Goal: Task Accomplishment & Management: Use online tool/utility

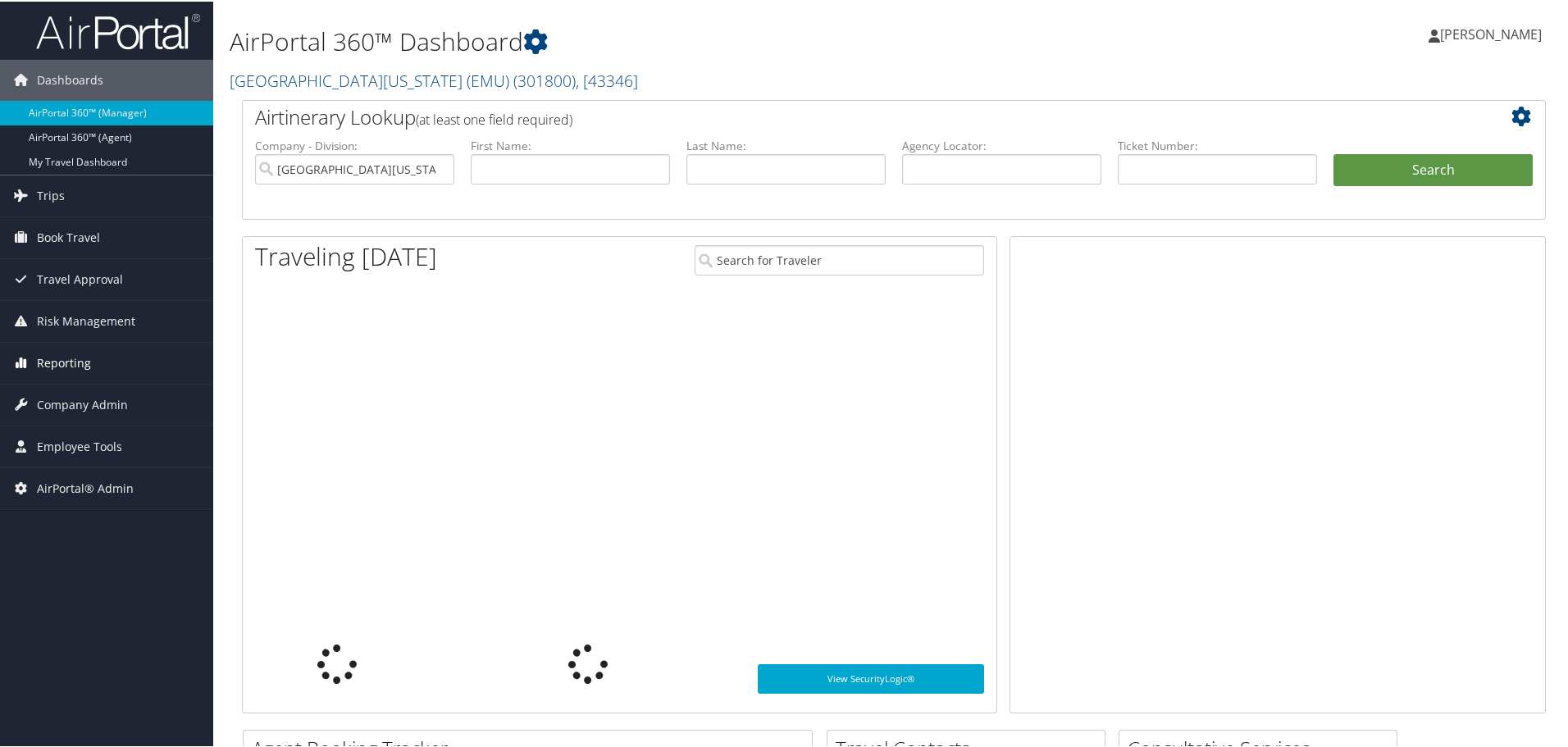
click at [101, 362] on link "Reporting" at bounding box center [106, 361] width 213 height 41
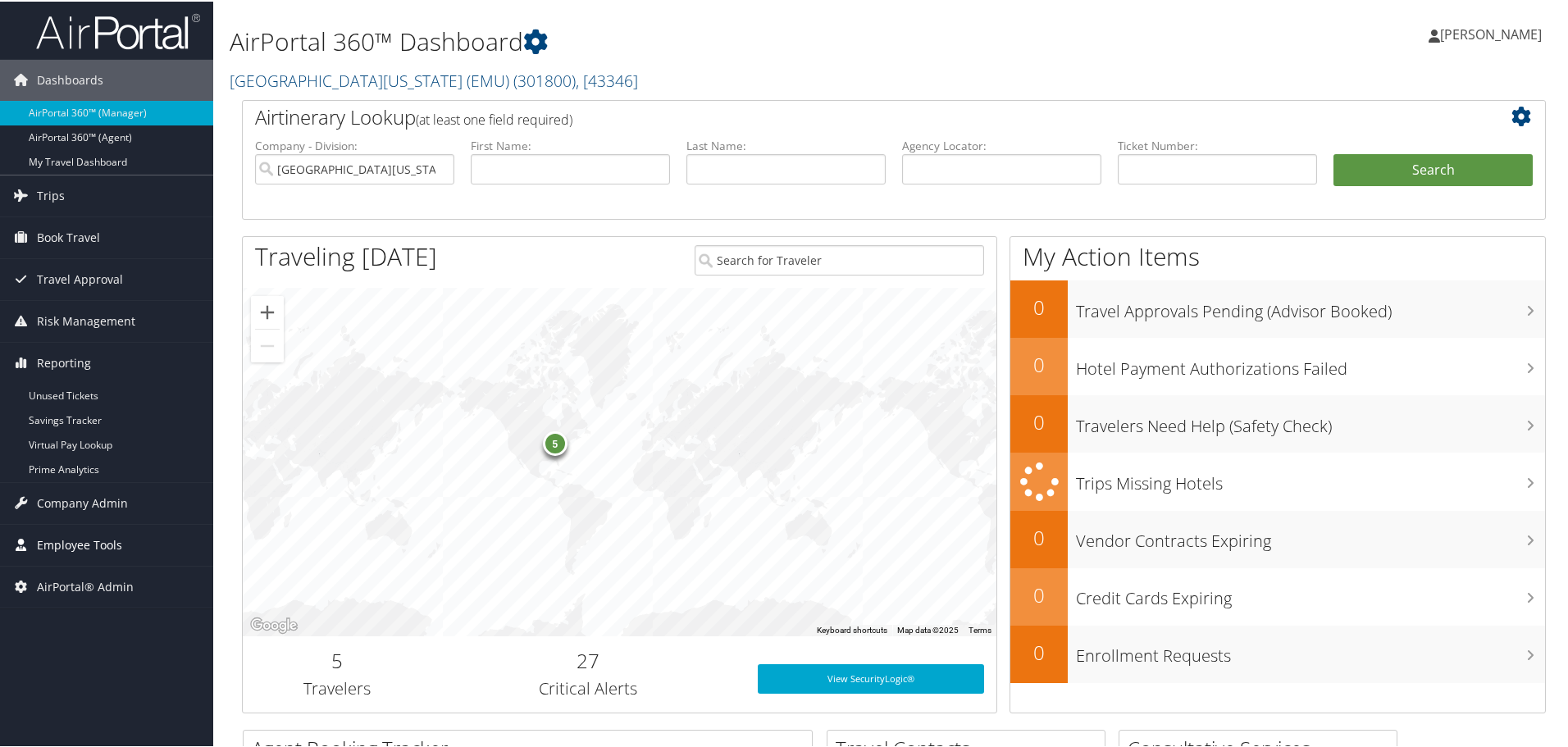
click at [107, 550] on span "Employee Tools" at bounding box center [79, 543] width 85 height 41
click at [103, 355] on link "Reporting" at bounding box center [106, 361] width 213 height 41
click at [85, 485] on span "AirPortal® Admin" at bounding box center [85, 487] width 97 height 41
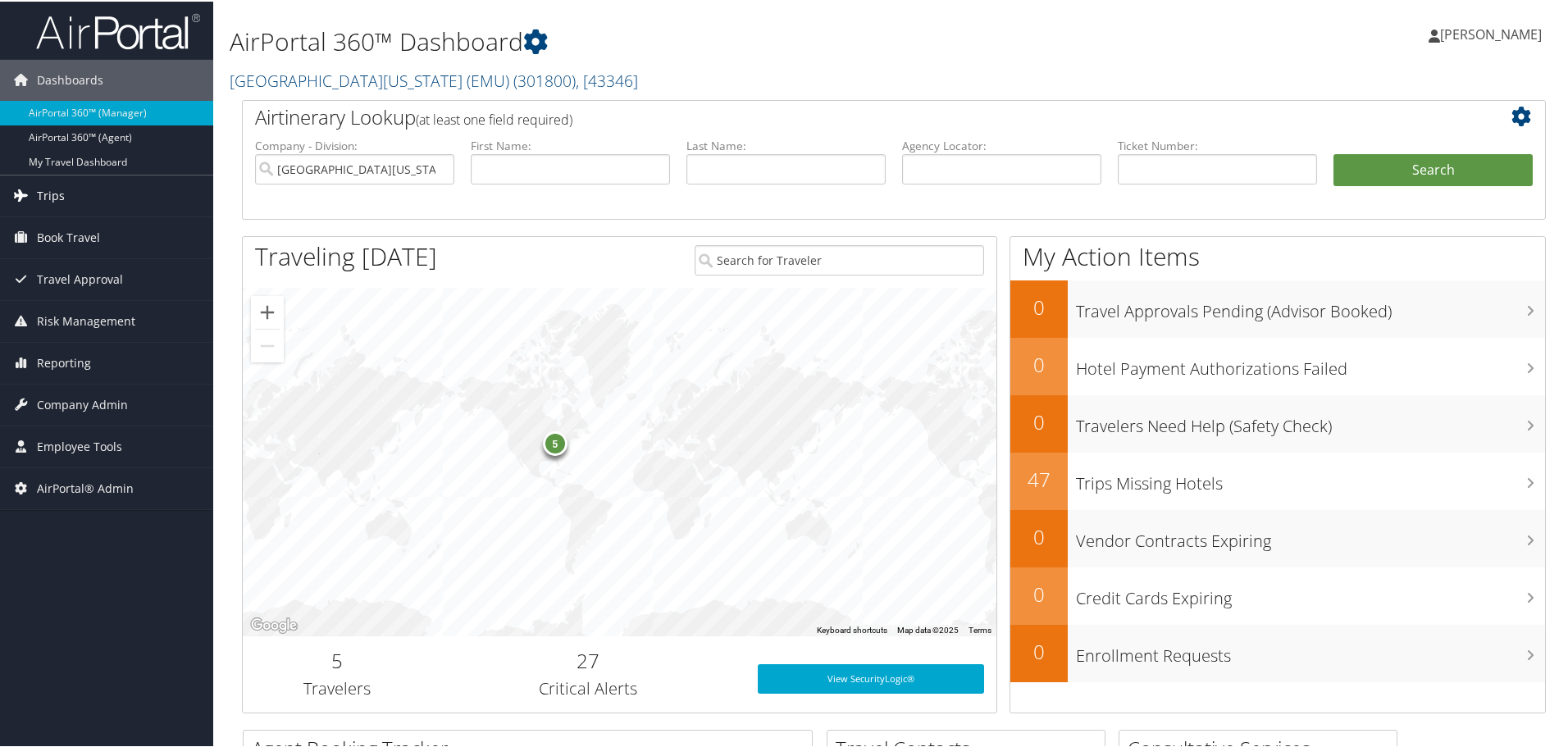
click at [110, 189] on link "Trips" at bounding box center [106, 194] width 213 height 41
click at [70, 511] on span "Company Admin" at bounding box center [82, 526] width 91 height 41
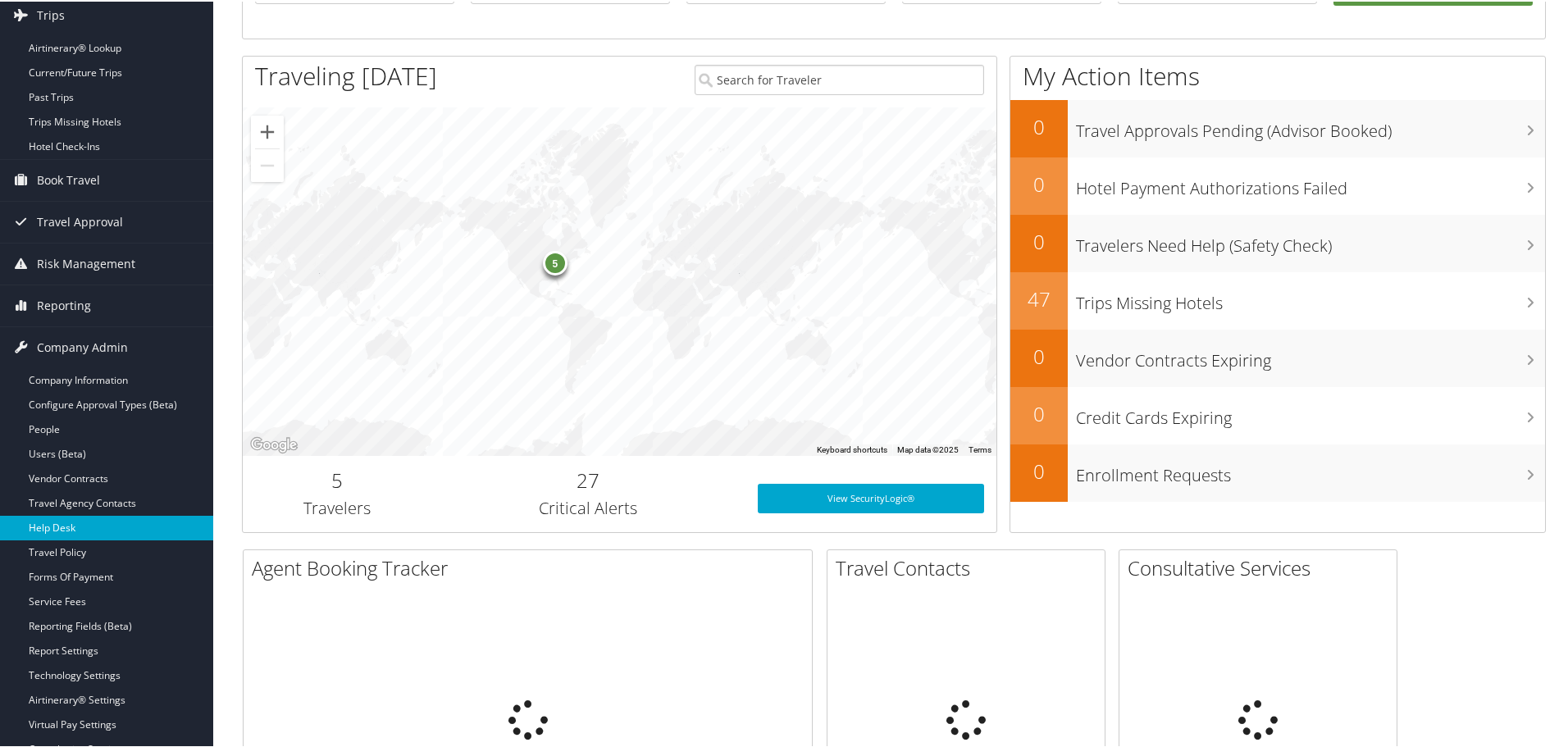
scroll to position [246, 0]
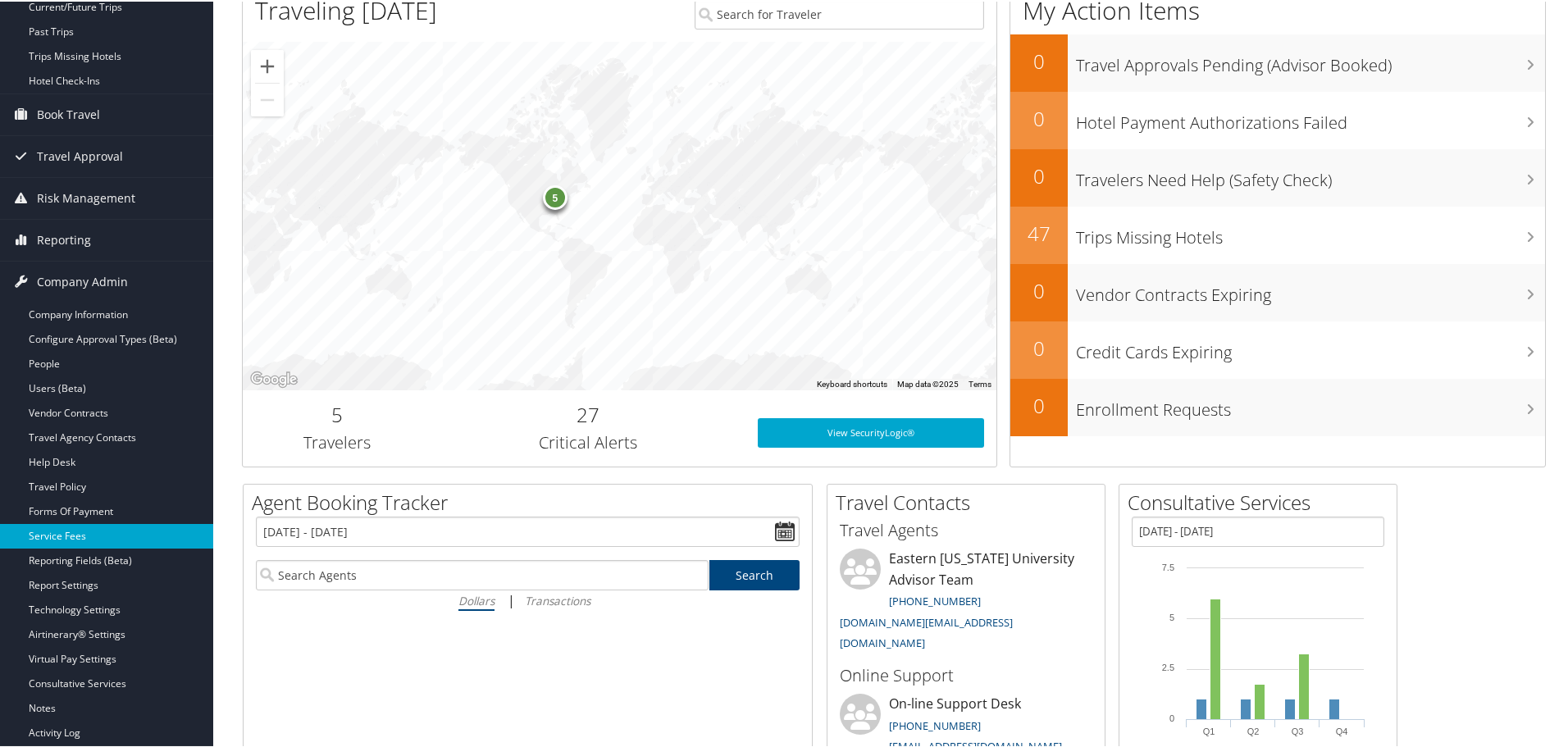
click at [80, 528] on link "Service Fees" at bounding box center [106, 534] width 213 height 25
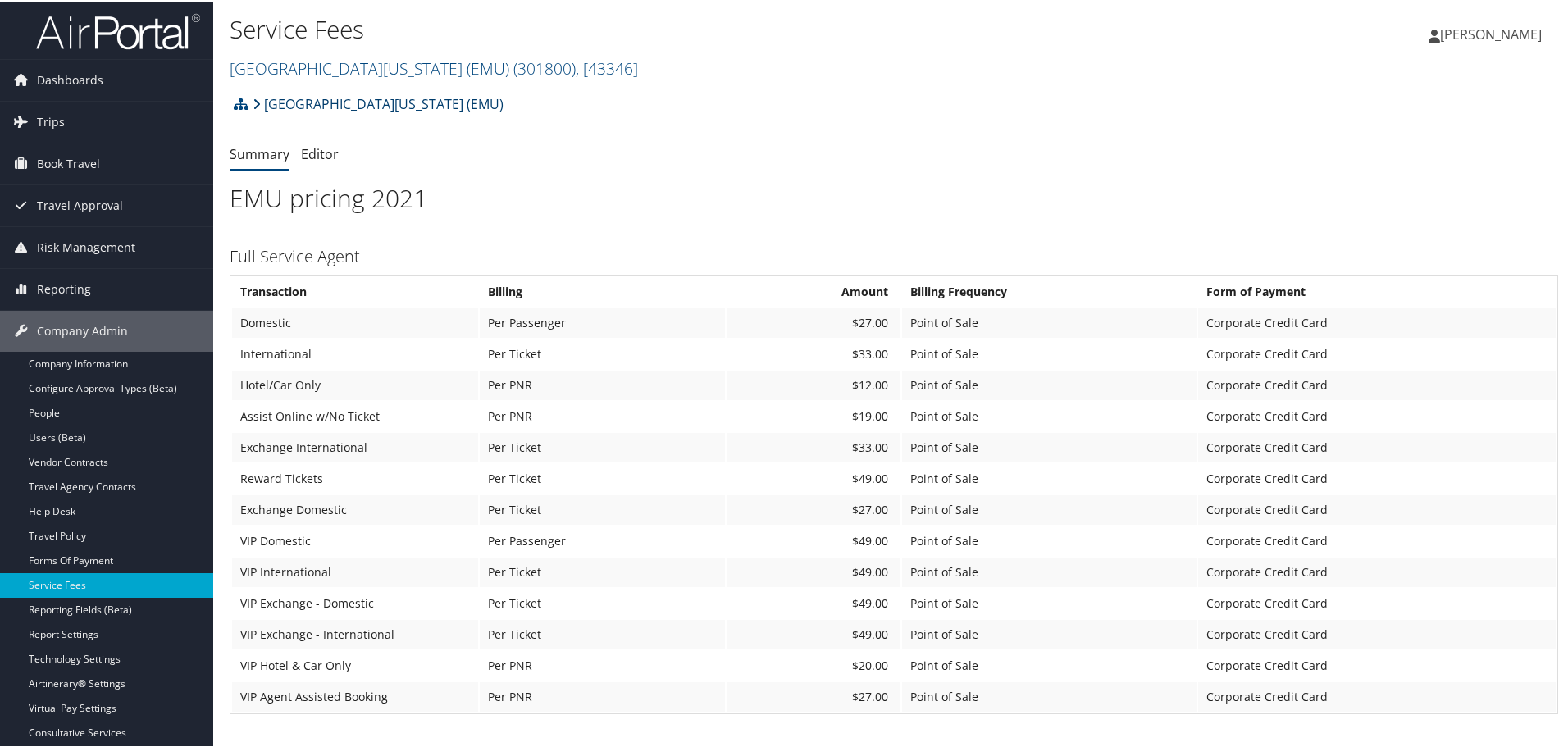
click at [321, 98] on link "[GEOGRAPHIC_DATA][US_STATE] (EMU)" at bounding box center [378, 102] width 251 height 33
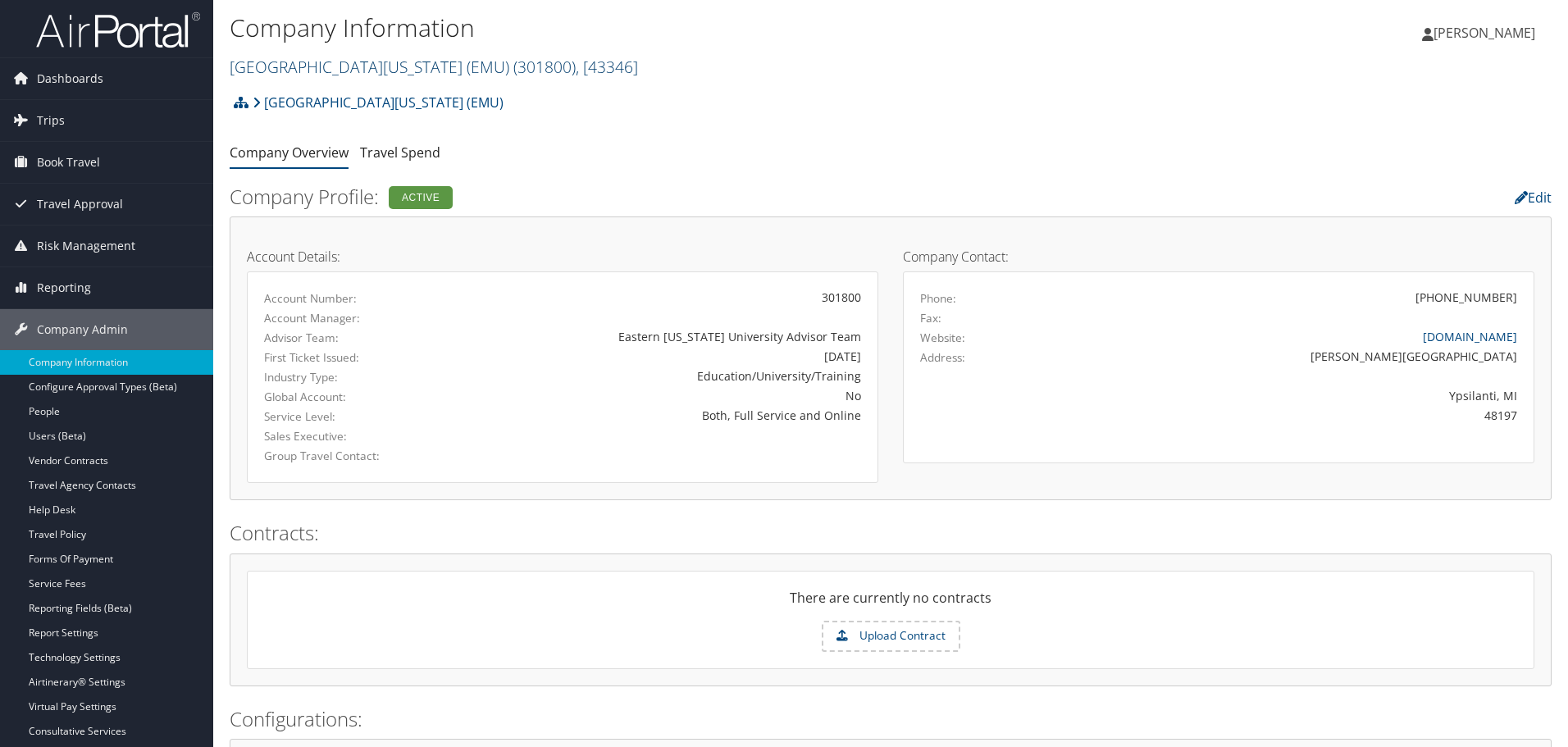
click at [299, 60] on link "[GEOGRAPHIC_DATA][US_STATE] (EMU) ( 301800 ) , [ 43346 ]" at bounding box center [434, 67] width 408 height 22
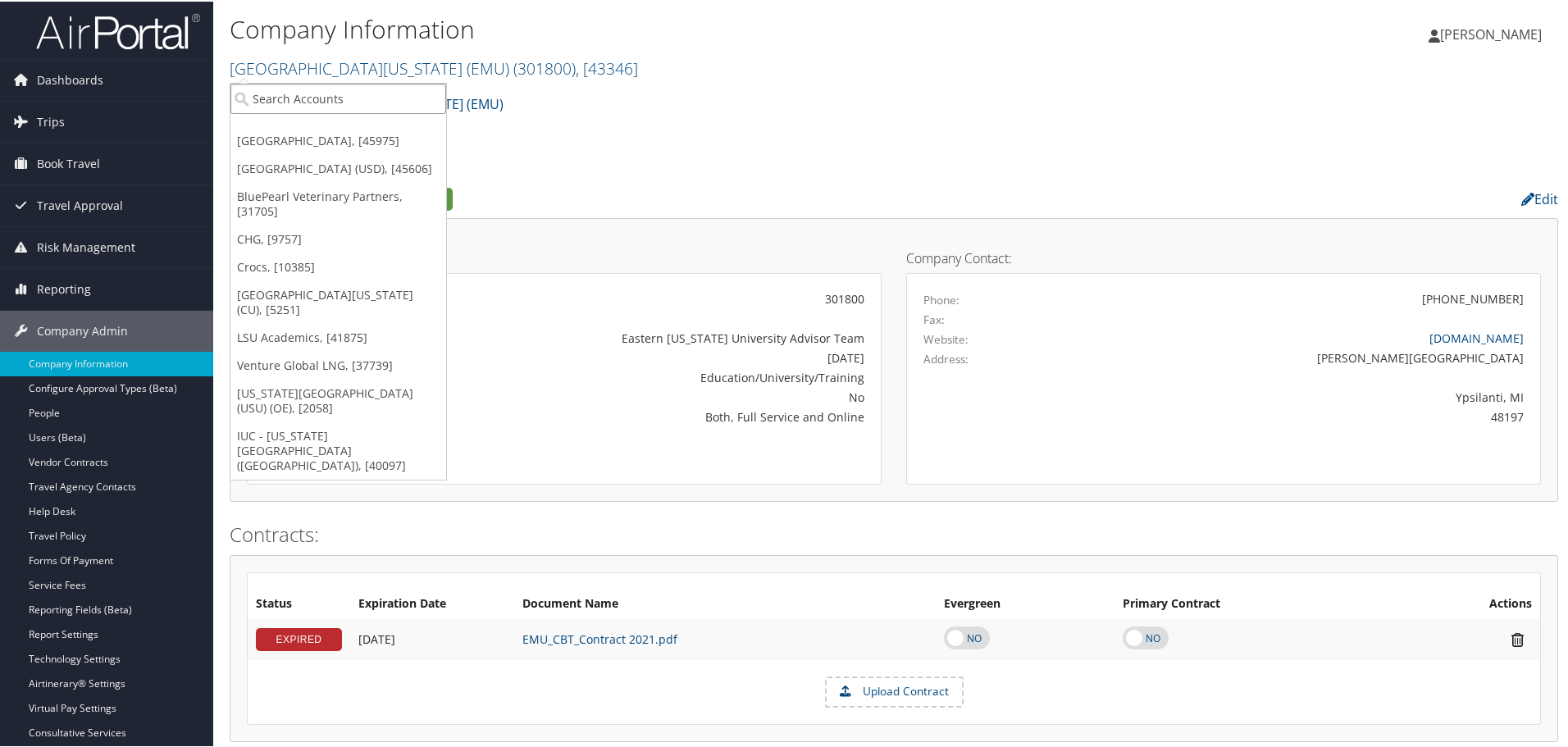
click at [299, 90] on input "search" at bounding box center [338, 97] width 216 height 30
type input "[DEMOGRAPHIC_DATA]"
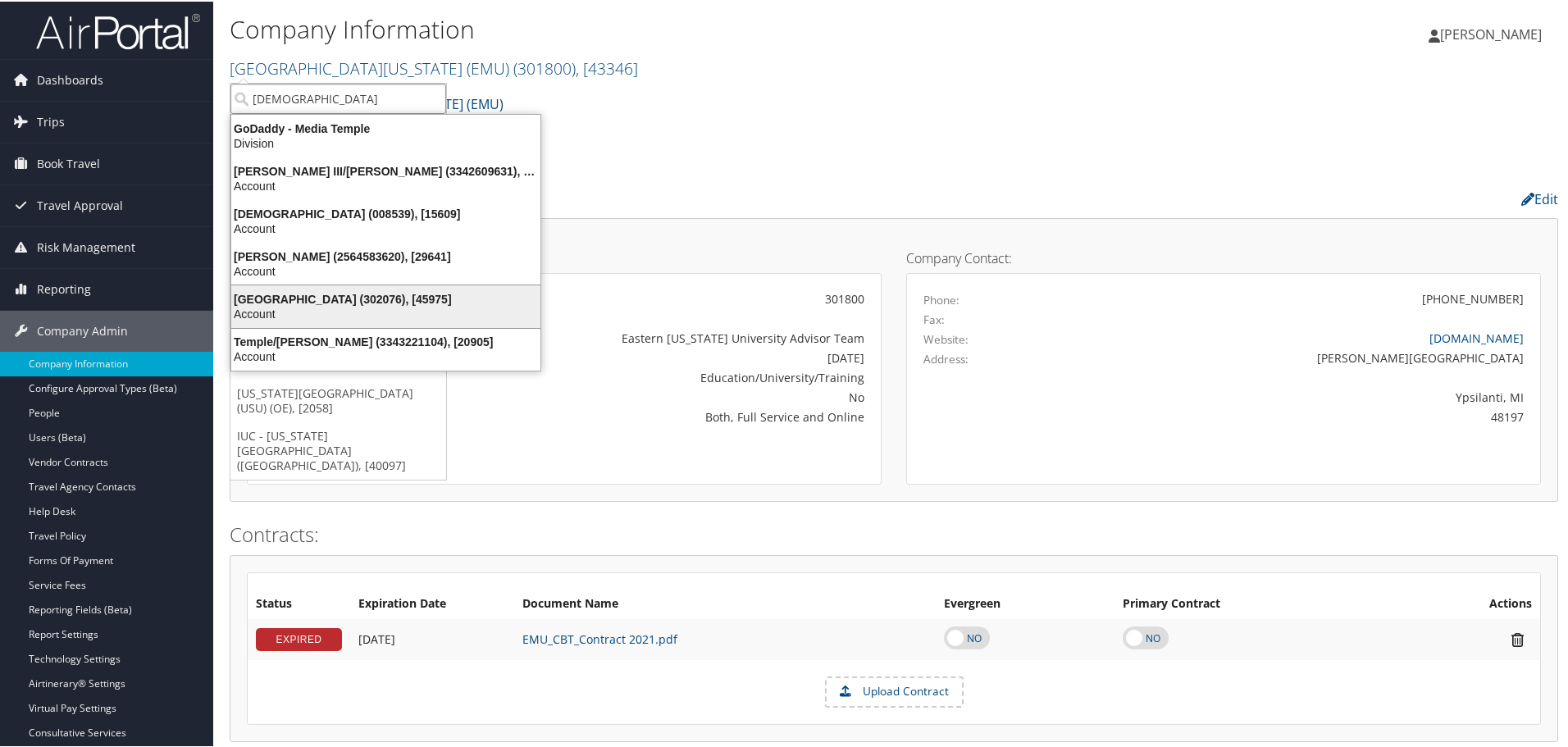
click at [395, 295] on div "Temple University (302076), [45975]" at bounding box center [385, 297] width 329 height 15
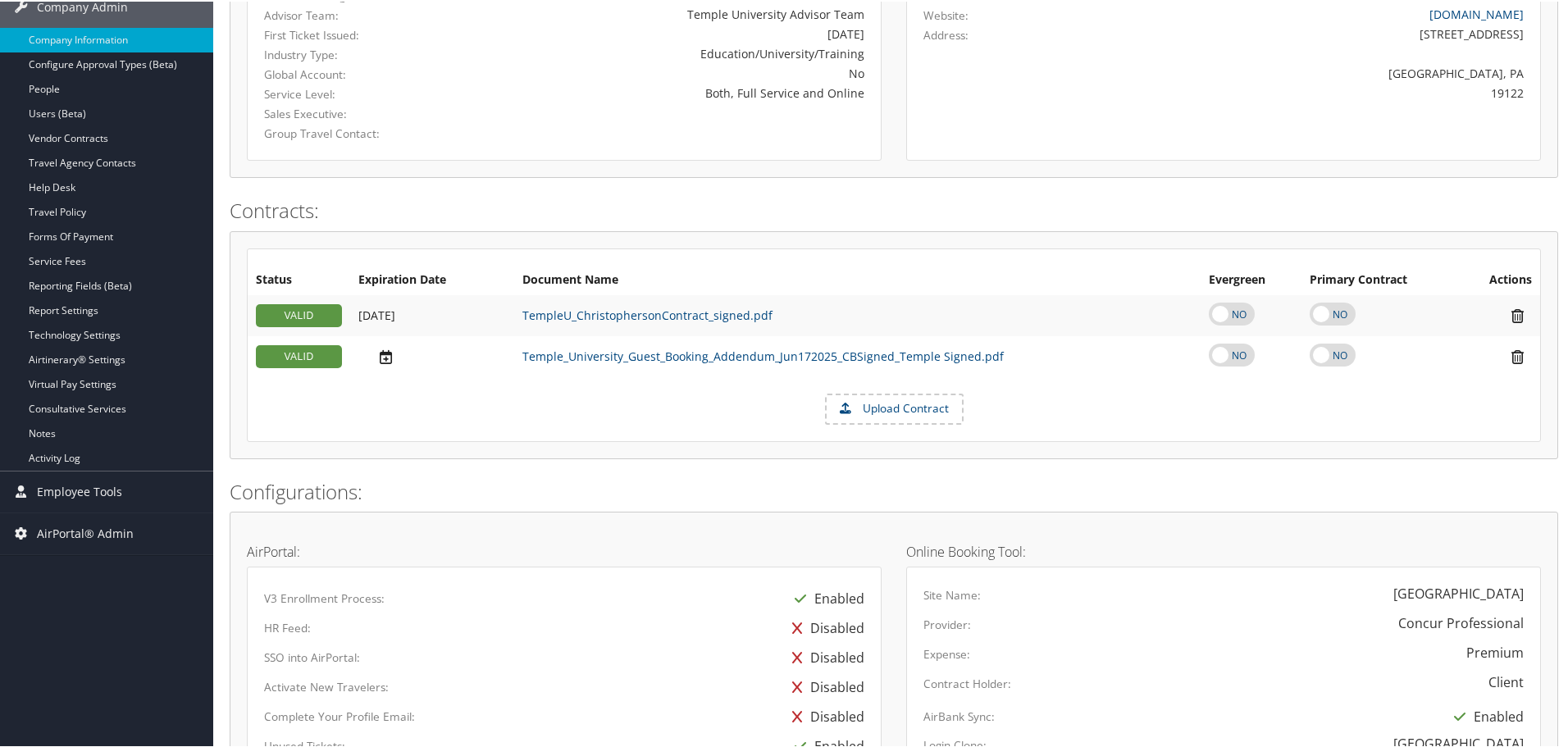
scroll to position [410, 0]
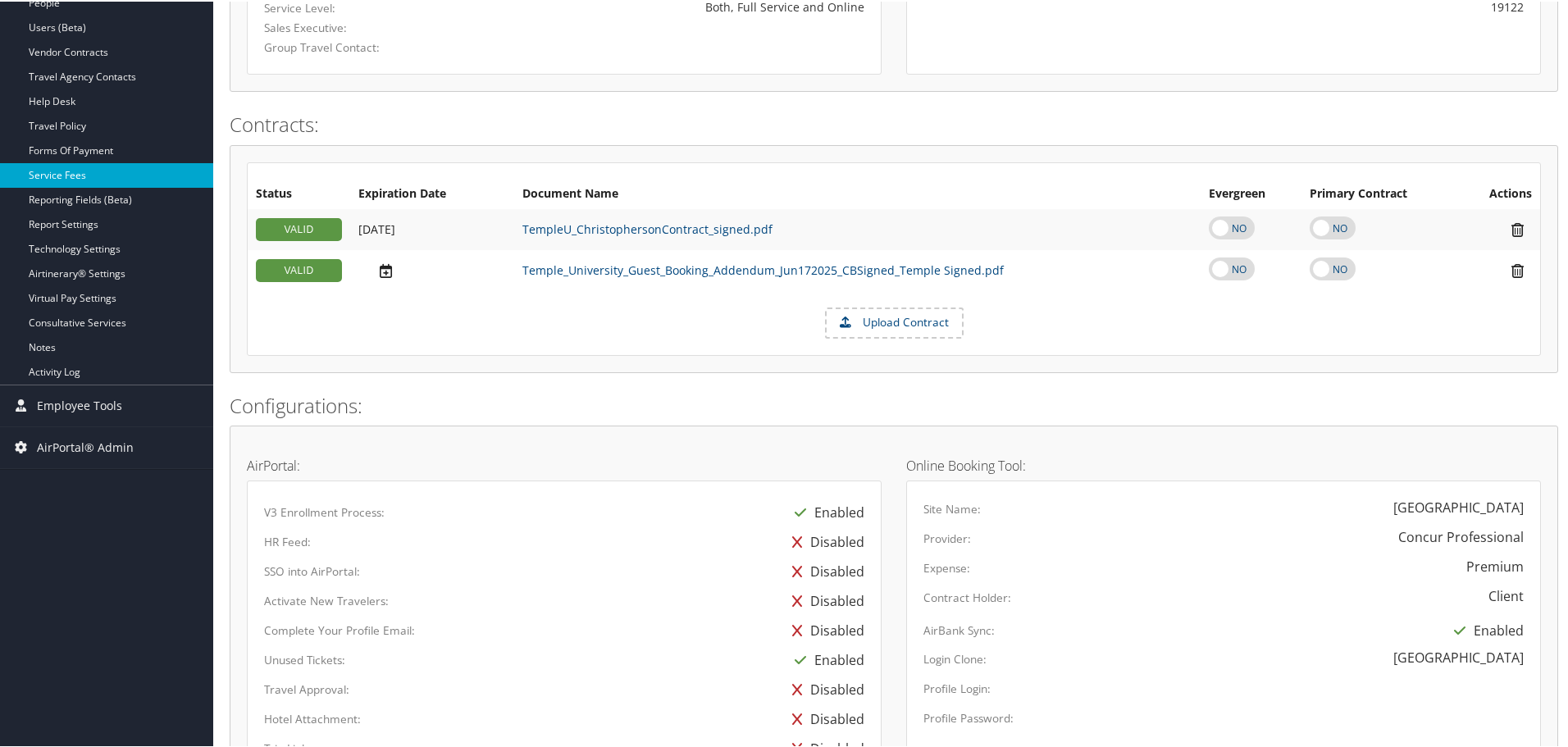
click at [70, 172] on link "Service Fees" at bounding box center [106, 174] width 213 height 25
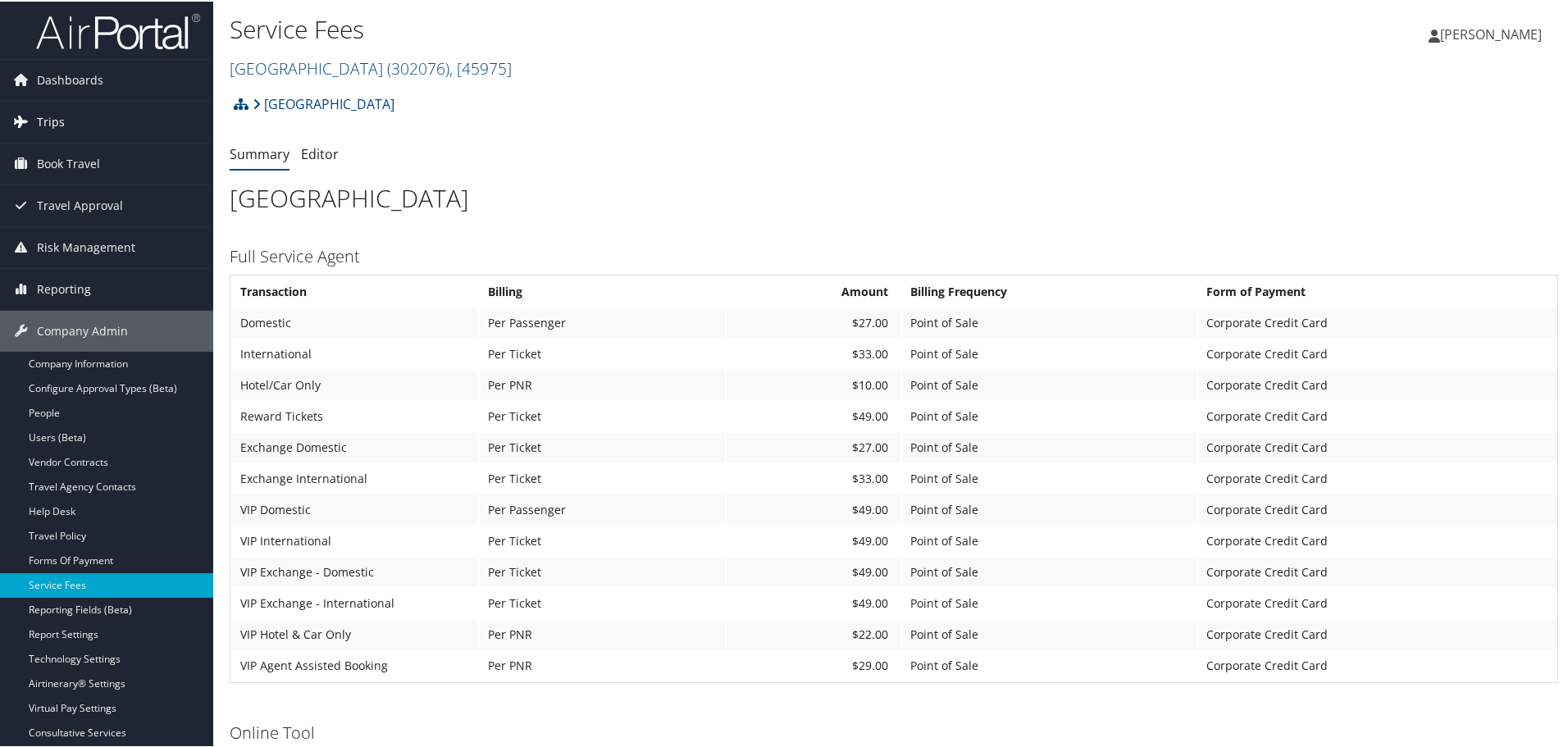
click at [59, 120] on span "Trips" at bounding box center [51, 120] width 28 height 41
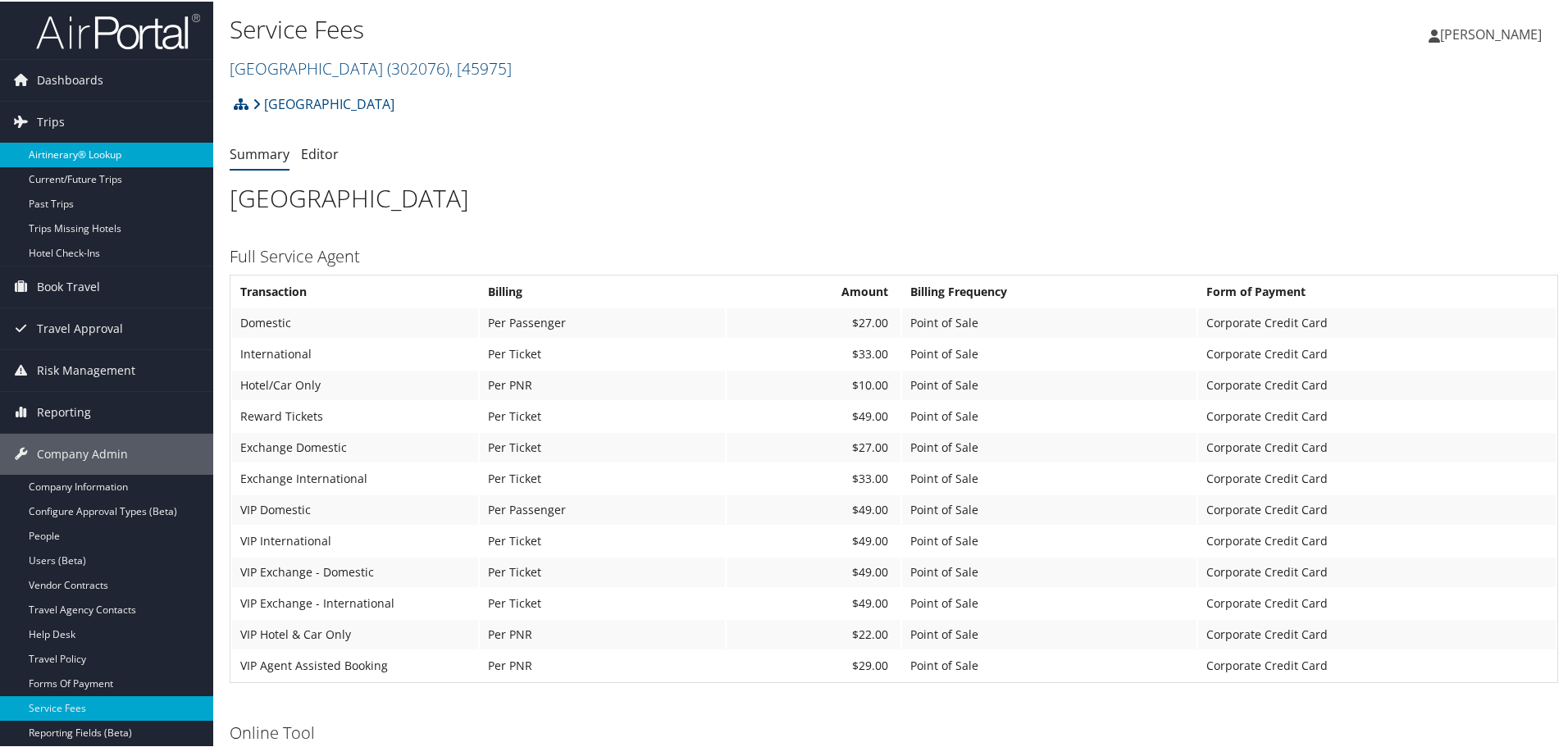
click at [85, 156] on link "Airtinerary® Lookup" at bounding box center [106, 153] width 213 height 25
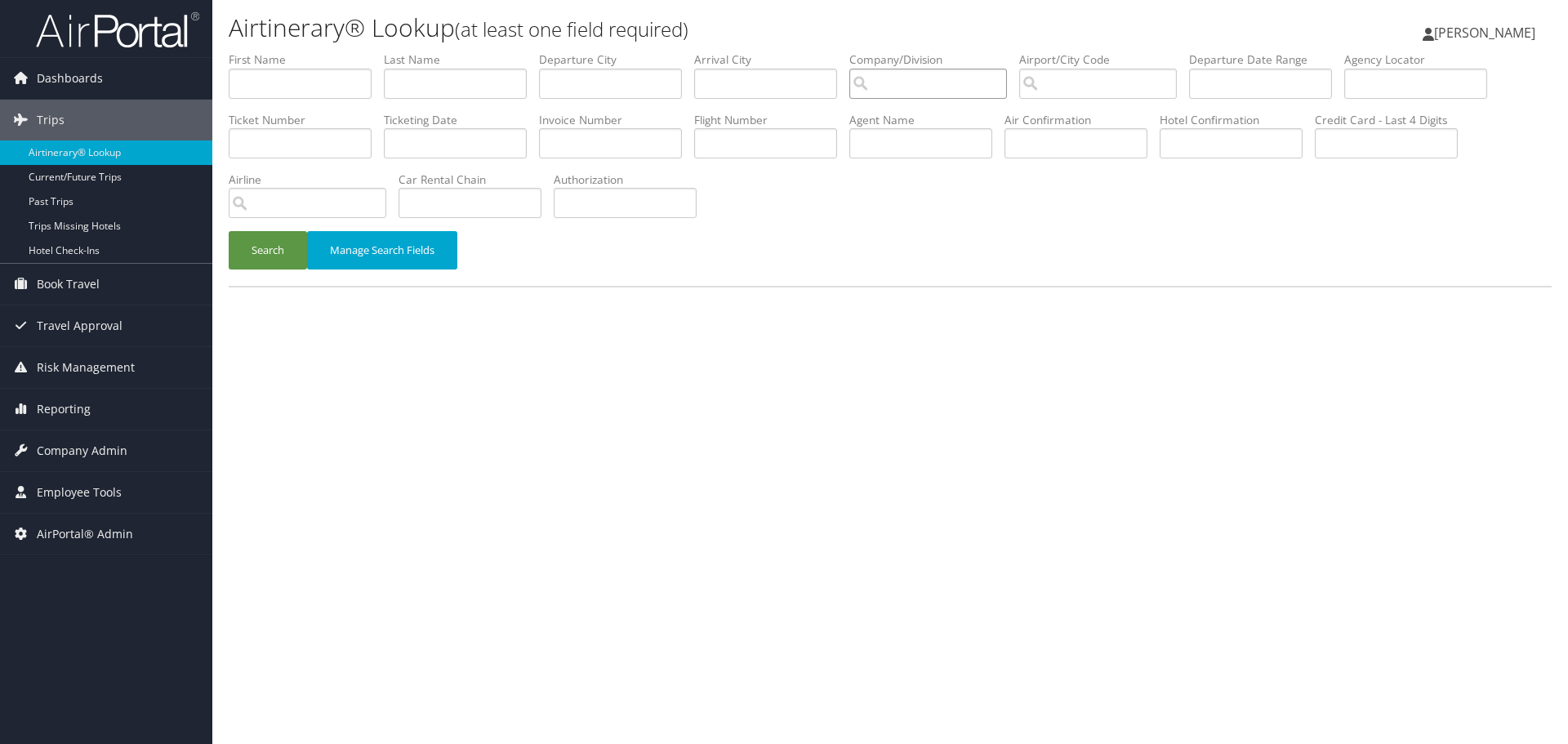
click at [998, 89] on input "search" at bounding box center [928, 84] width 157 height 30
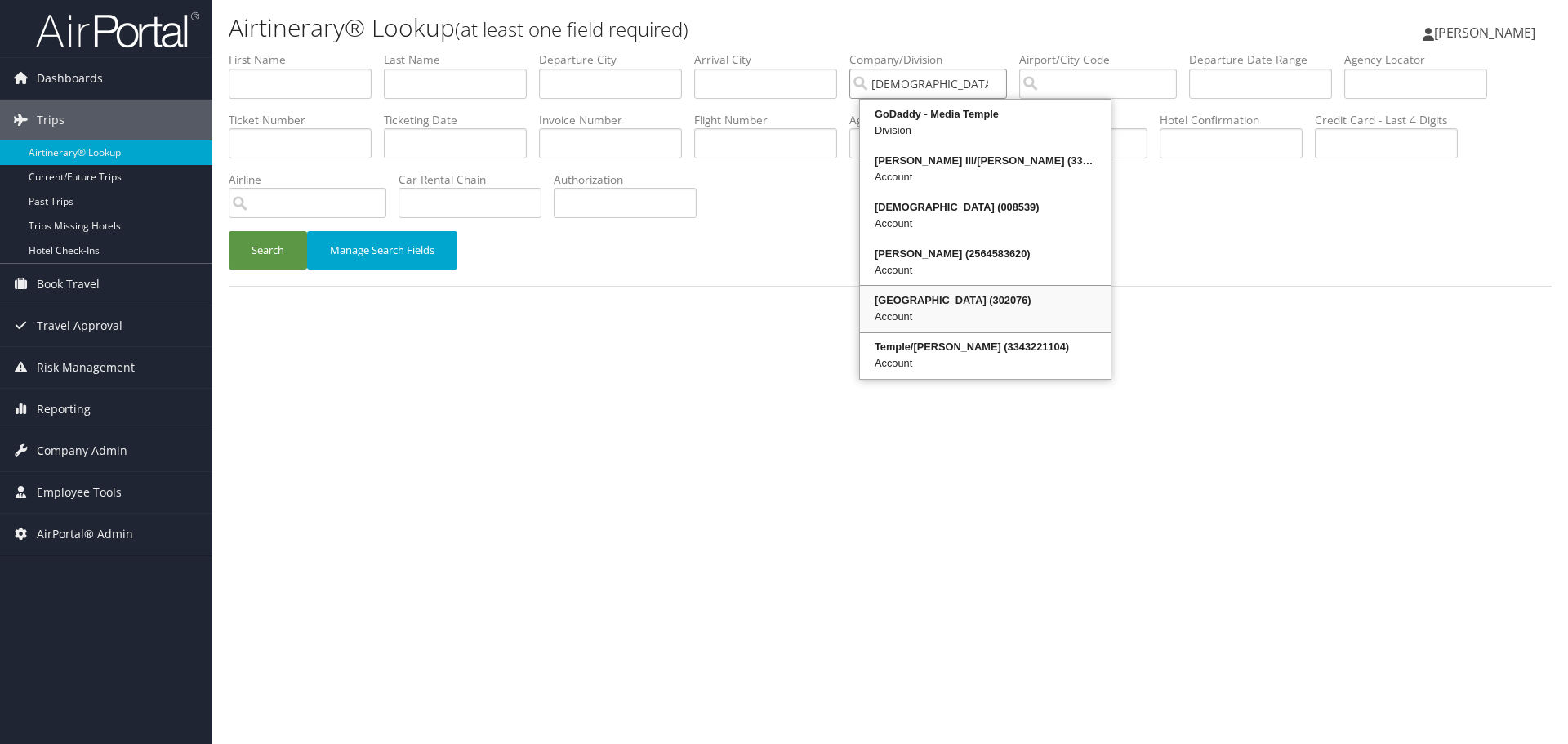
click at [938, 310] on div "Account" at bounding box center [985, 317] width 246 height 16
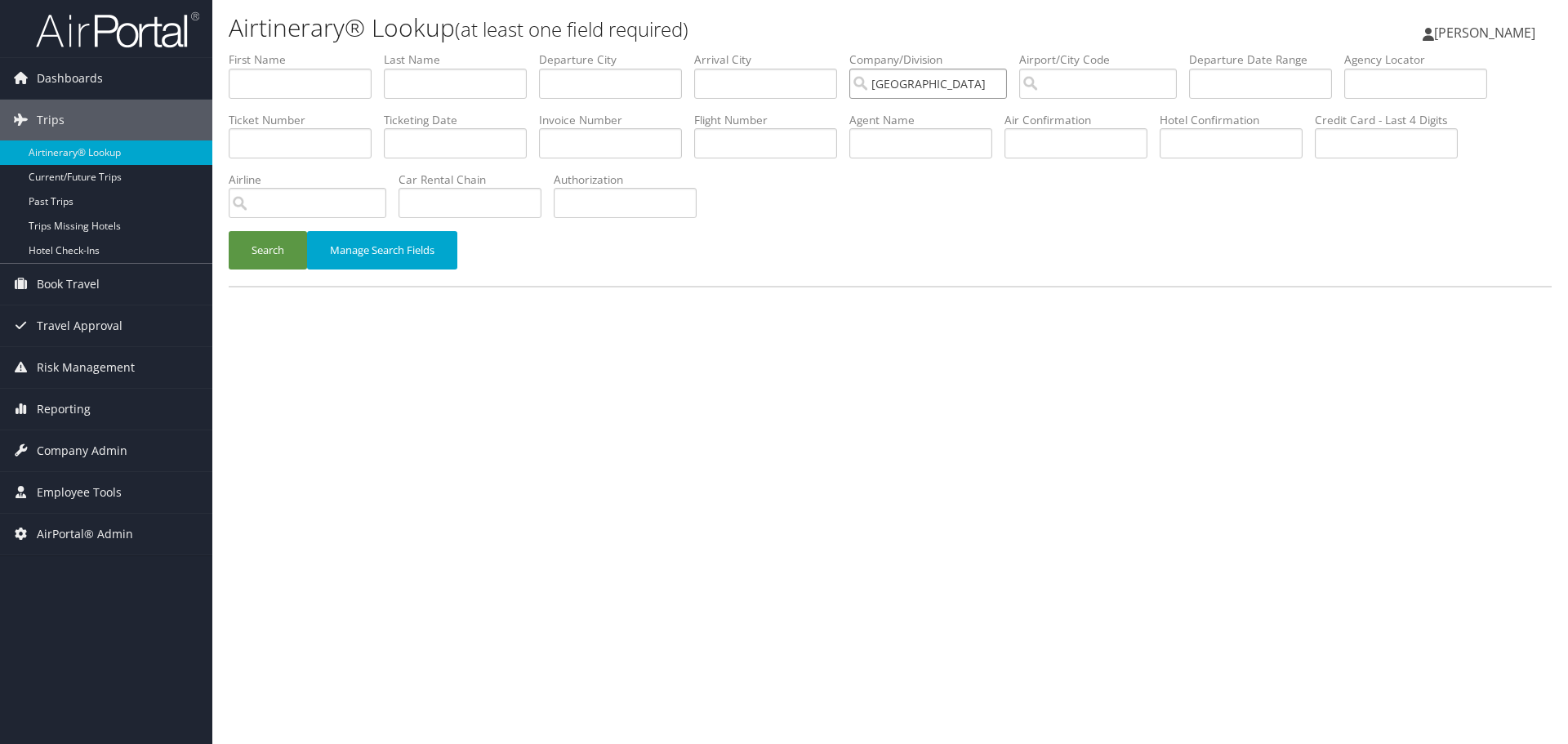
type input "[GEOGRAPHIC_DATA]"
click at [443, 143] on input "text" at bounding box center [455, 143] width 143 height 30
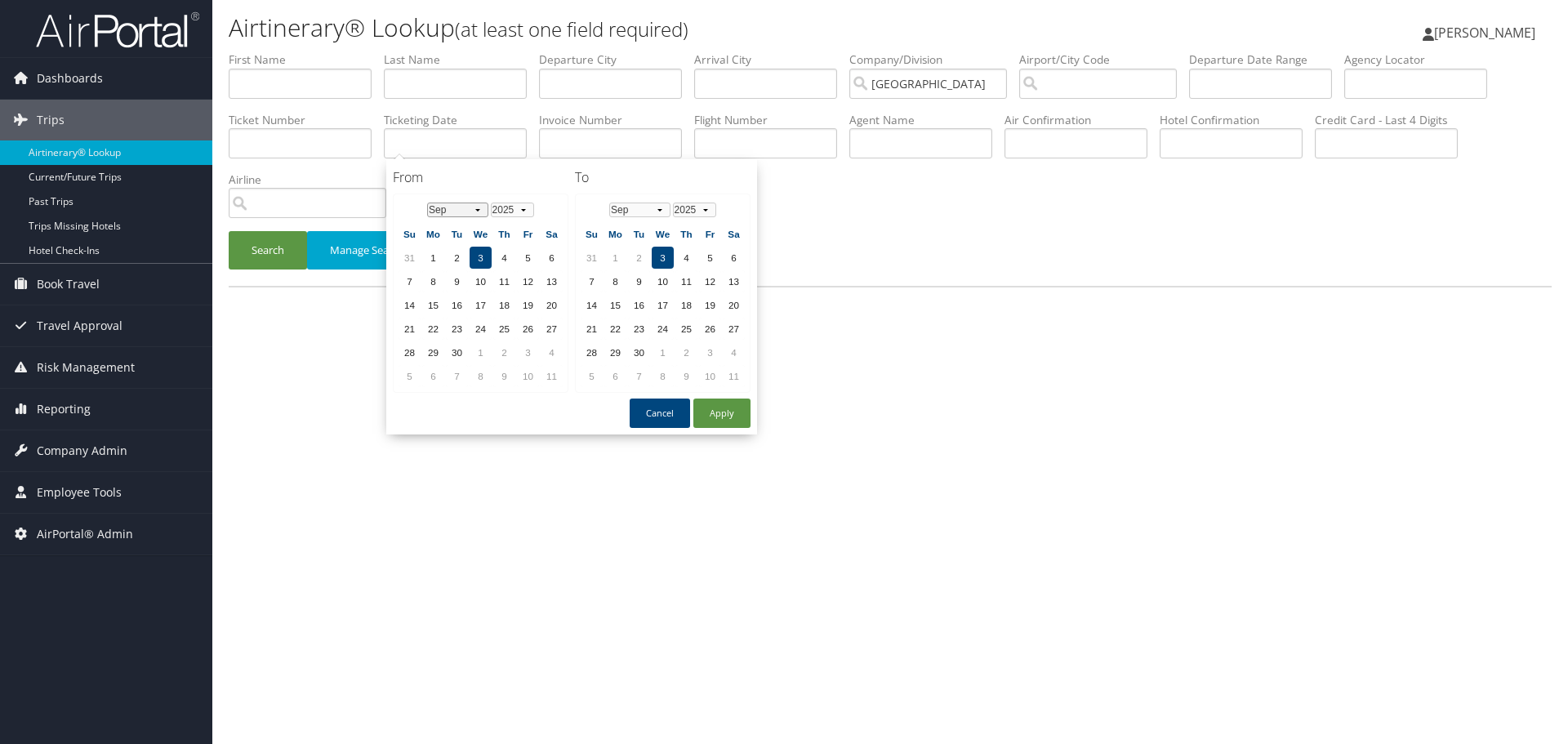
click at [477, 211] on select "Jan Feb Mar Apr May Jun [DATE] Aug Sep Oct Nov Dec" at bounding box center [458, 209] width 62 height 15
click at [530, 346] on td "29" at bounding box center [528, 353] width 22 height 22
click at [728, 416] on button "Apply" at bounding box center [721, 413] width 57 height 30
type input "[DATE] - [DATE]"
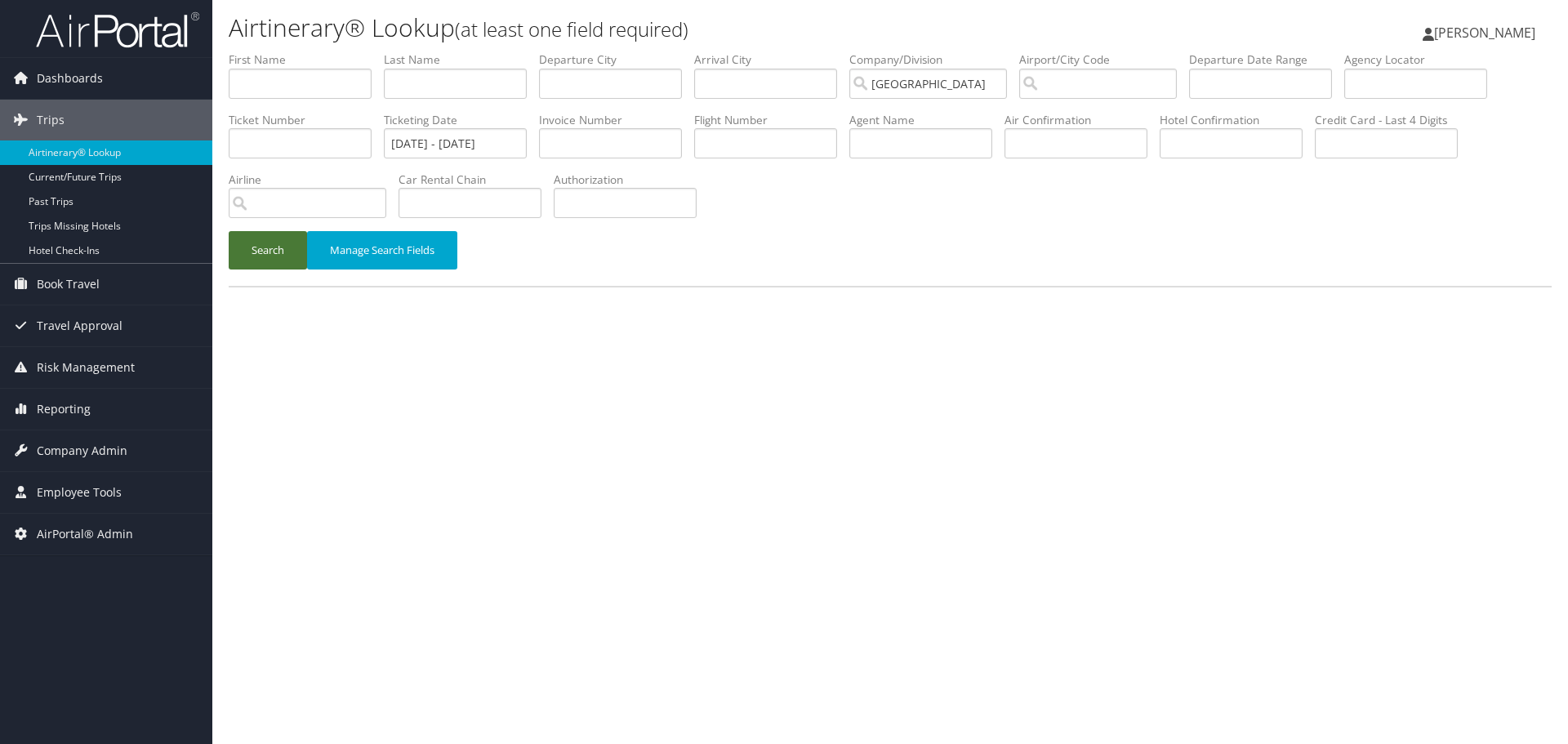
click at [266, 248] on button "Search" at bounding box center [268, 250] width 79 height 39
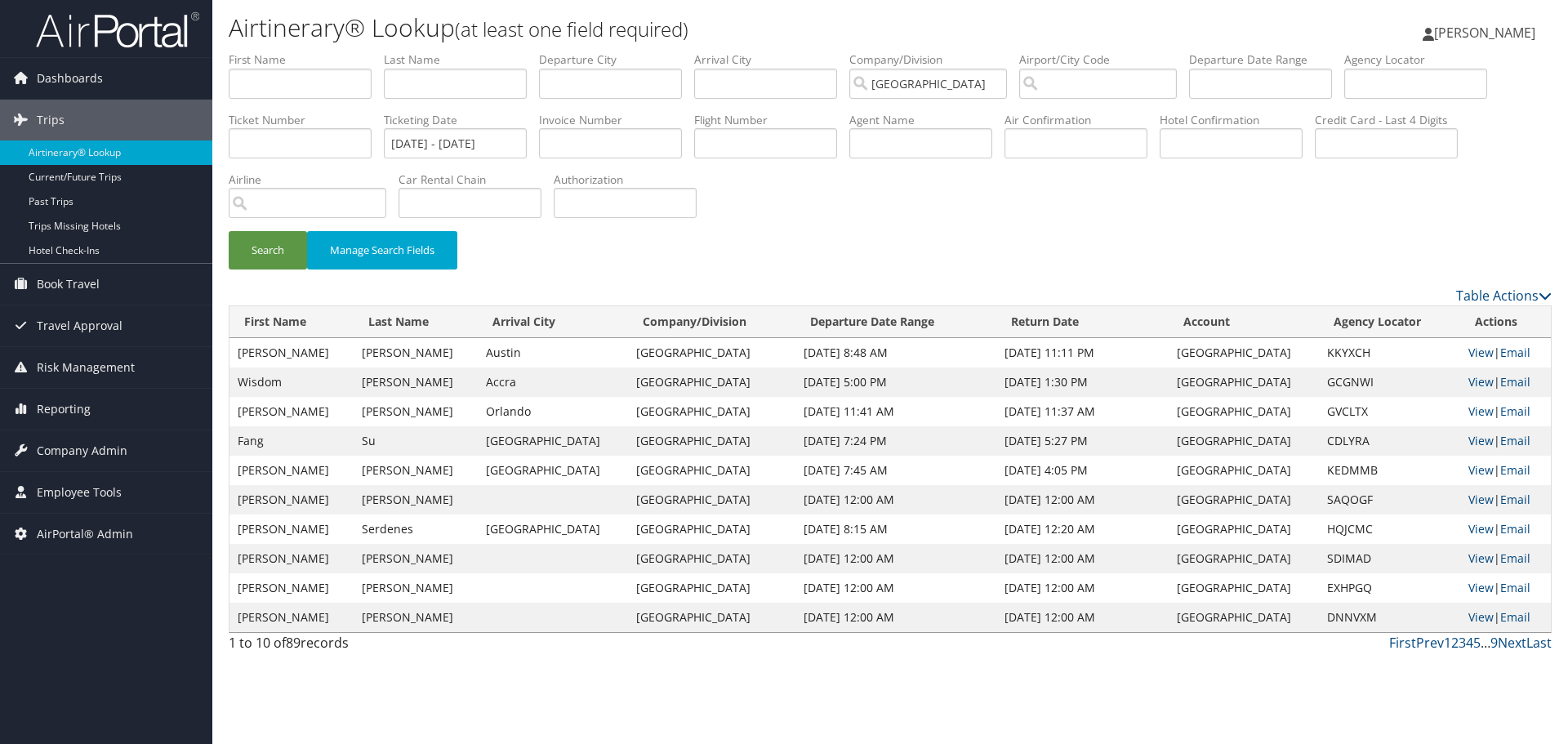
click at [1319, 355] on td "KKYXCH" at bounding box center [1390, 354] width 142 height 30
copy td "KKYXCH"
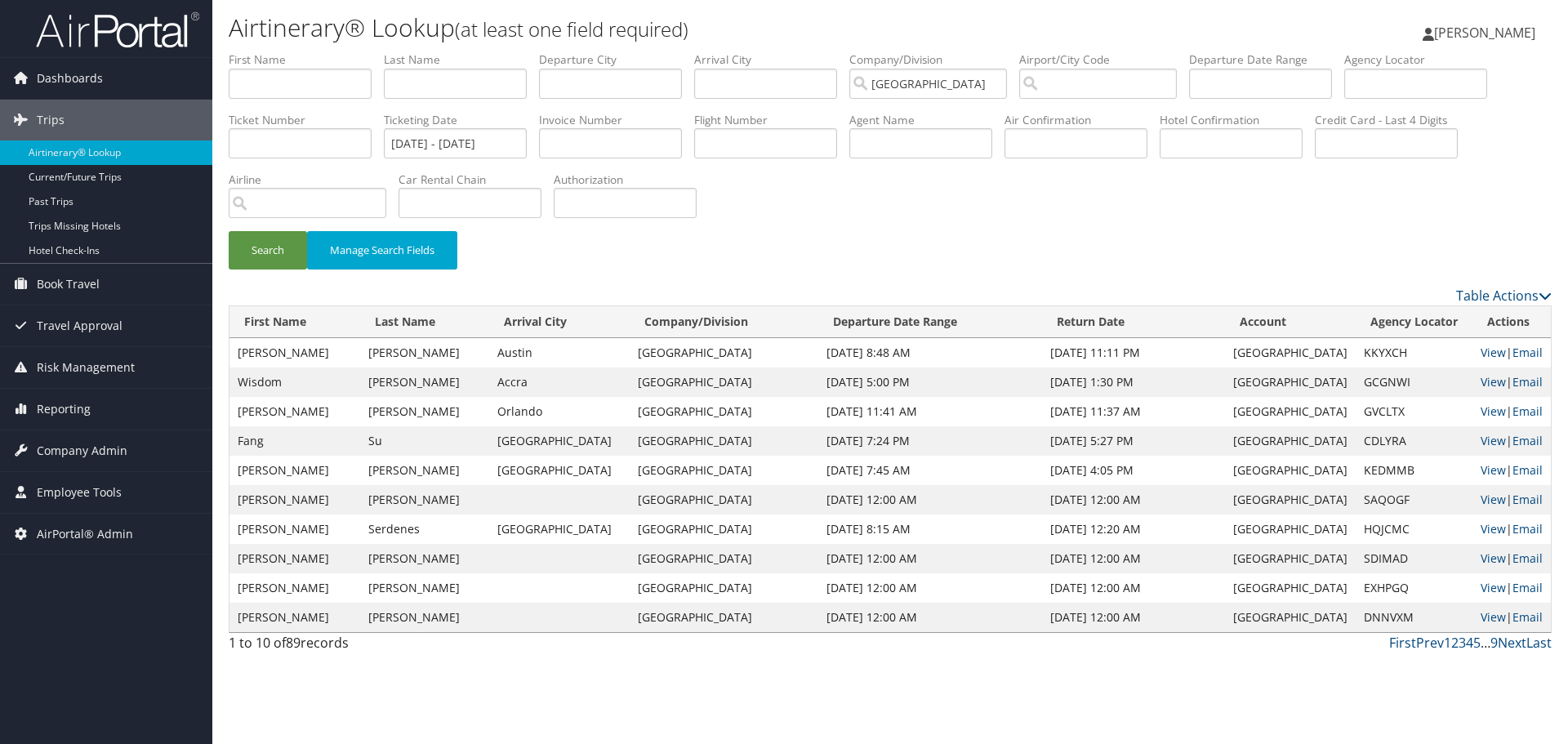
click at [1373, 379] on td "GCGNWI" at bounding box center [1413, 382] width 116 height 30
copy td "GCGNWI"
click at [1369, 354] on td "KKYXCH" at bounding box center [1413, 354] width 116 height 30
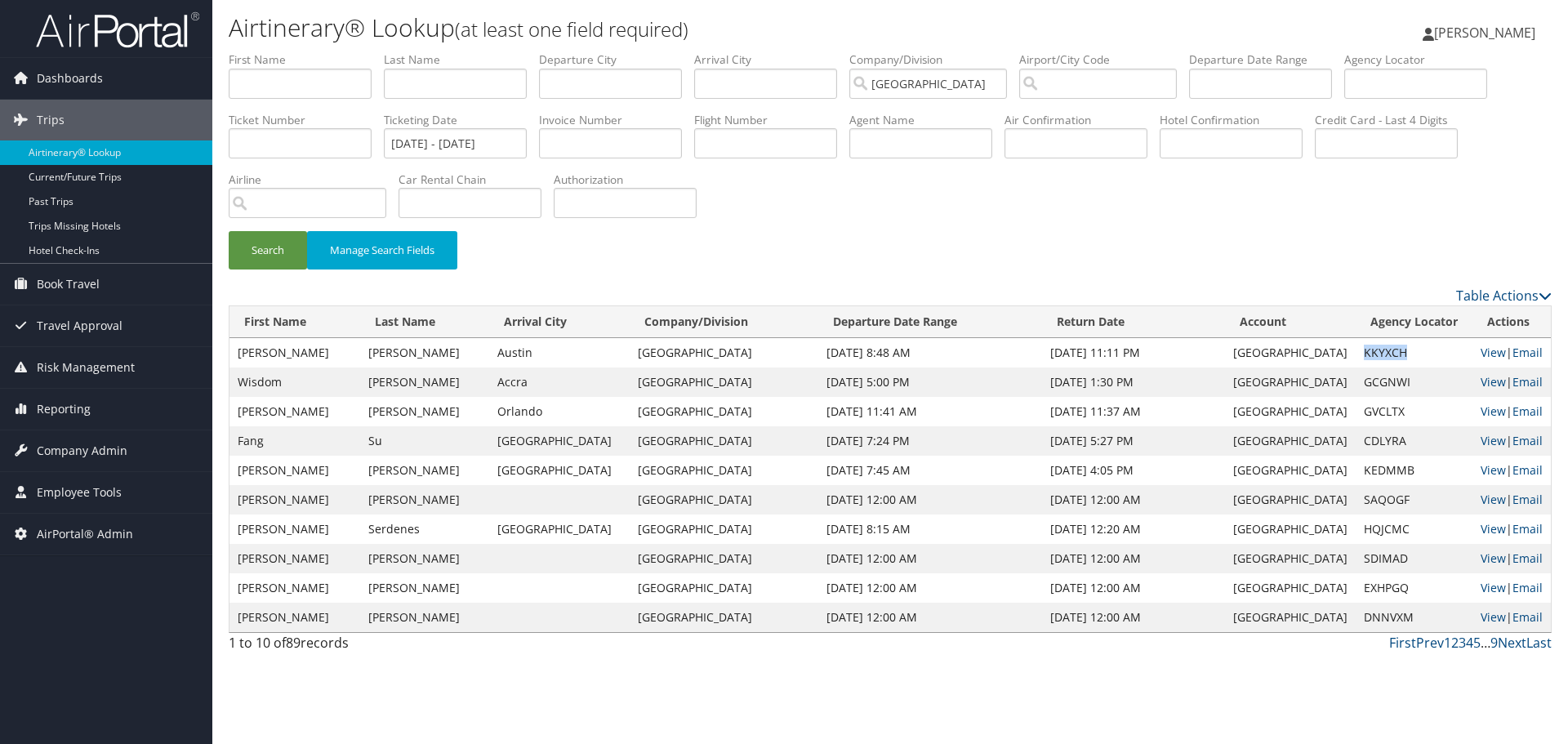
copy td "KKYXCH"
